Goal: Information Seeking & Learning: Learn about a topic

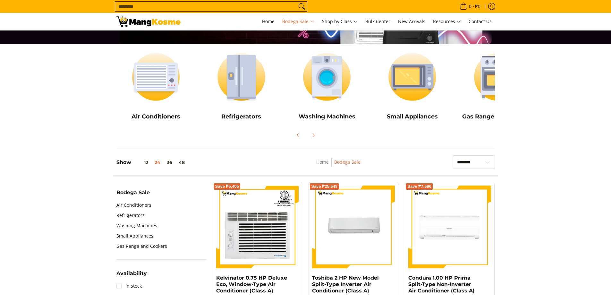
click at [317, 116] on h5 "Washing Machines" at bounding box center [326, 116] width 79 height 7
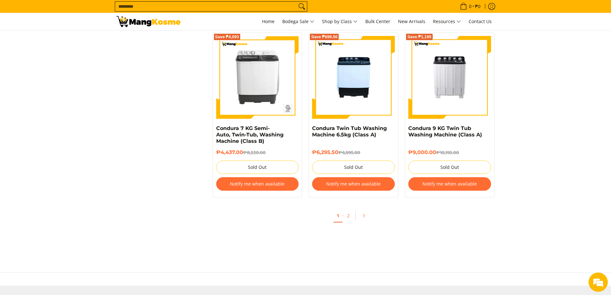
scroll to position [1283, 0]
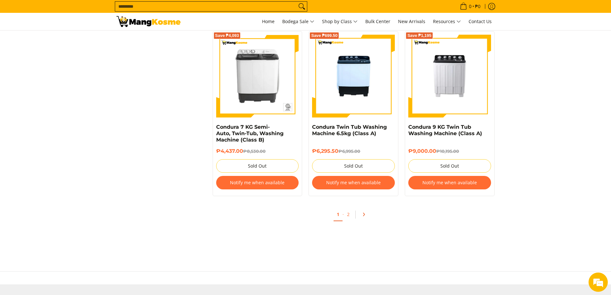
click at [364, 214] on icon "Pagination" at bounding box center [363, 214] width 4 height 4
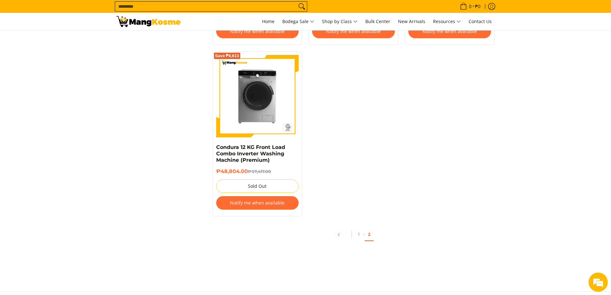
scroll to position [673, 0]
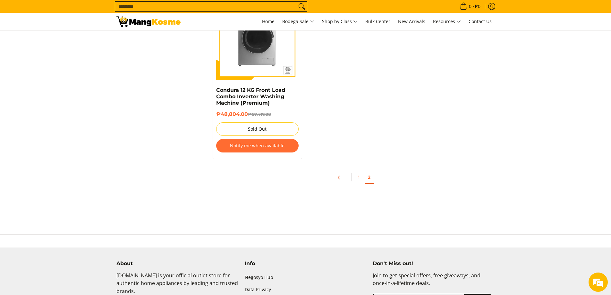
click at [339, 178] on link "Pagination" at bounding box center [341, 177] width 15 height 11
